Goal: Transaction & Acquisition: Book appointment/travel/reservation

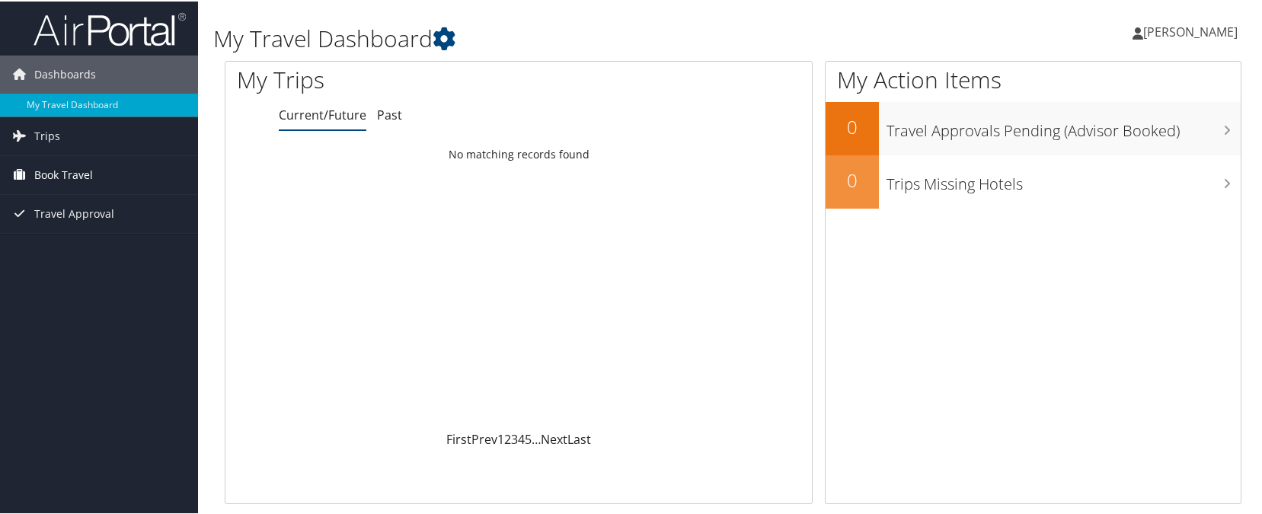
click at [101, 172] on link "Book Travel" at bounding box center [99, 174] width 198 height 38
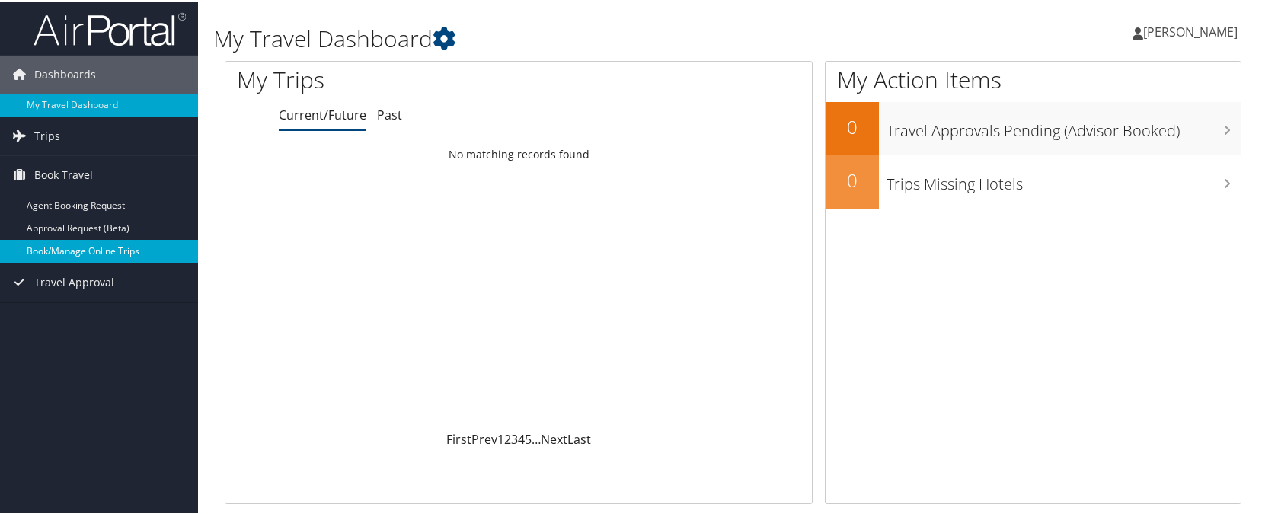
click at [111, 243] on link "Book/Manage Online Trips" at bounding box center [99, 249] width 198 height 23
